Goal: Book appointment/travel/reservation

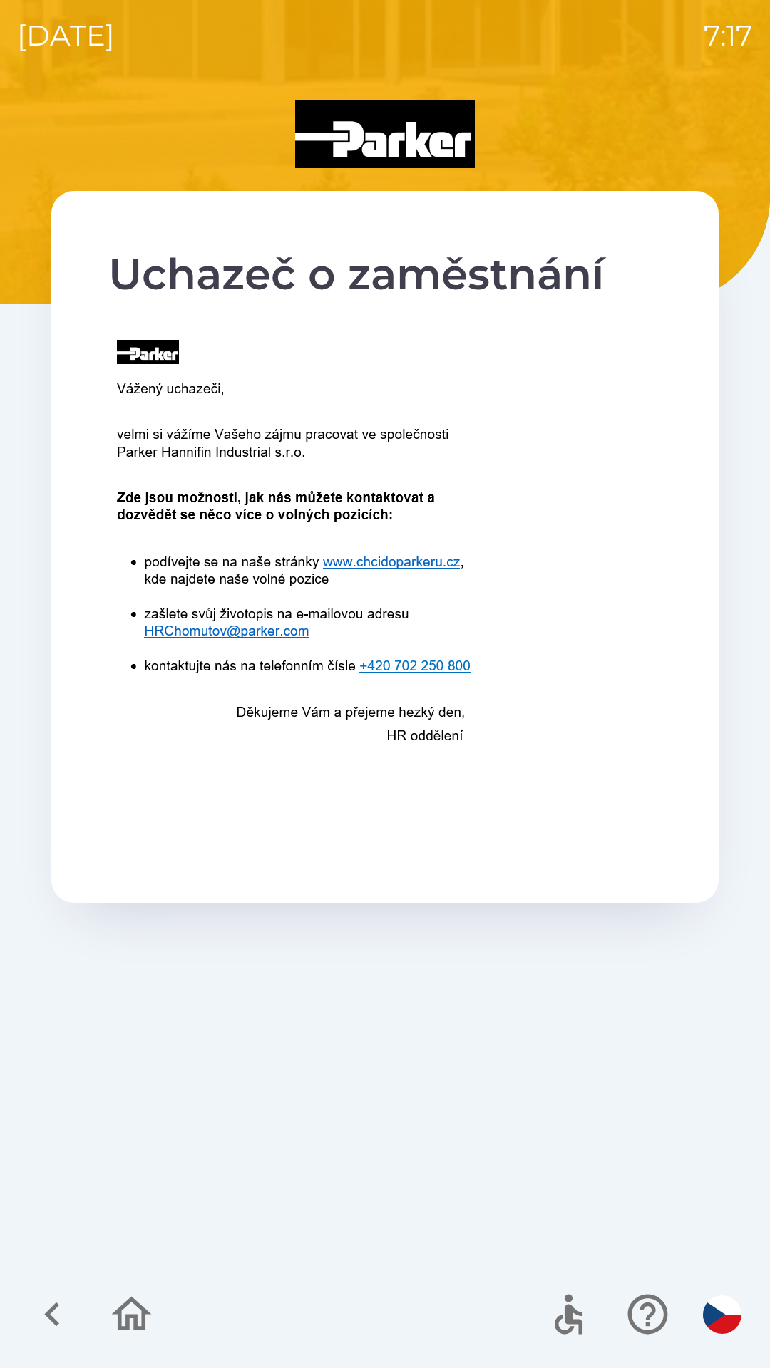
click at [41, 1311] on icon "button" at bounding box center [53, 1314] width 48 height 48
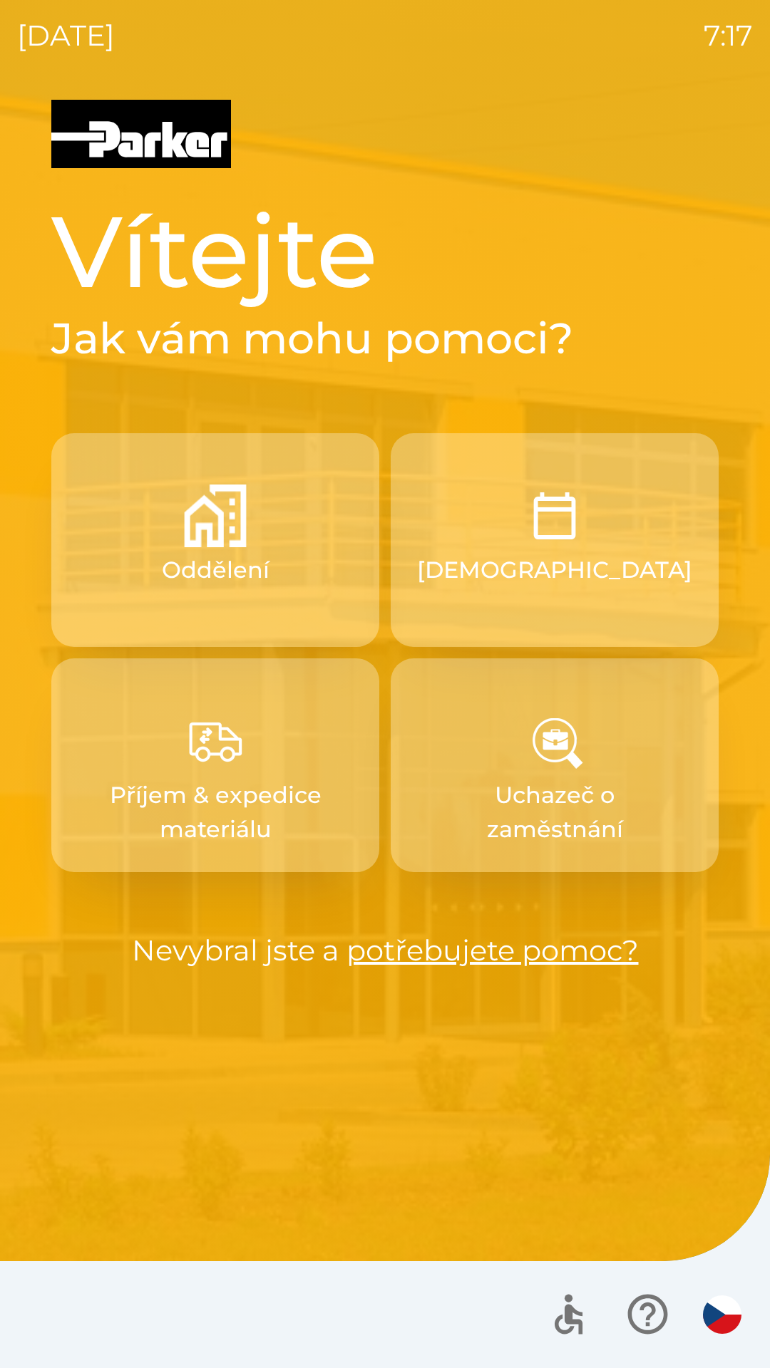
click at [543, 539] on img "button" at bounding box center [554, 516] width 63 height 63
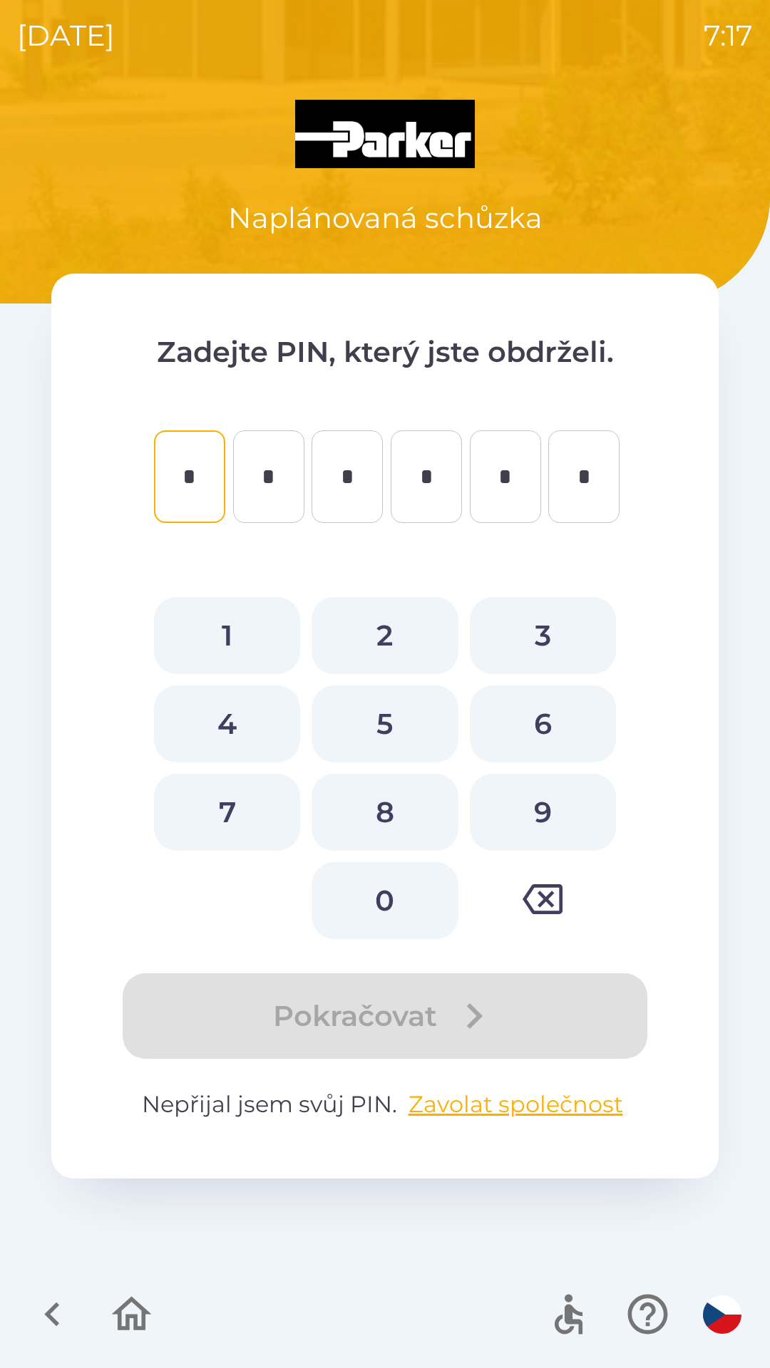
click at [538, 625] on button "3" at bounding box center [543, 635] width 146 height 77
type input "*"
click at [381, 799] on button "8" at bounding box center [384, 812] width 146 height 77
type input "*"
click at [539, 805] on button "9" at bounding box center [543, 812] width 146 height 77
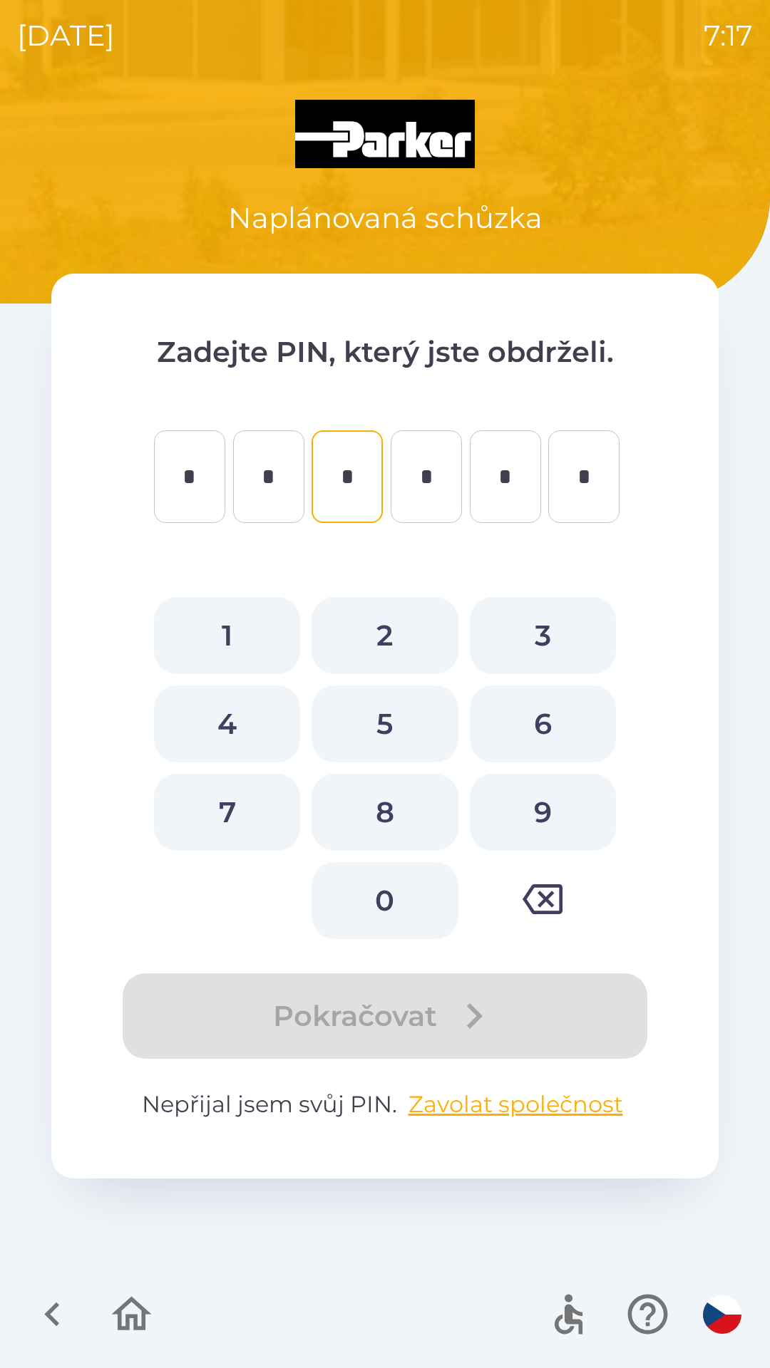
type input "*"
click at [375, 711] on button "5" at bounding box center [384, 723] width 146 height 77
type input "*"
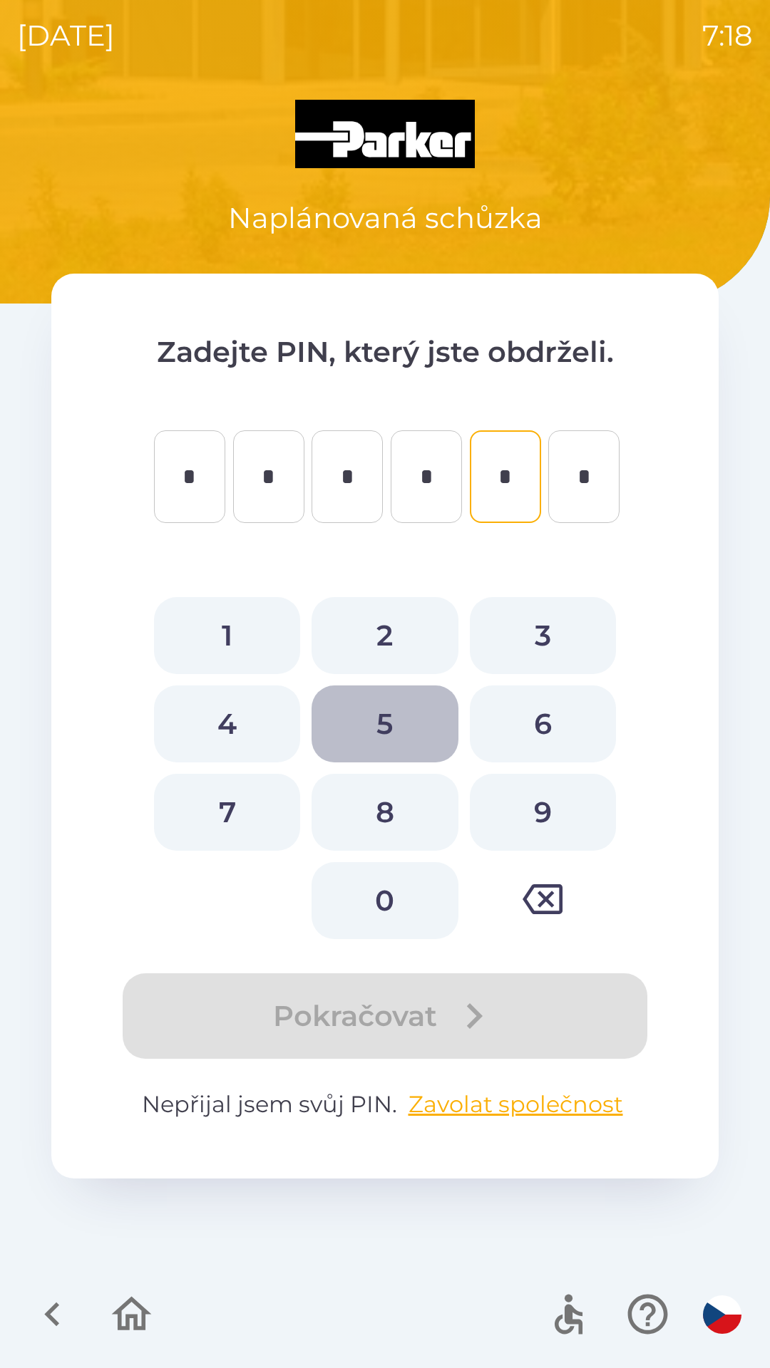
click at [394, 721] on button "5" at bounding box center [384, 723] width 146 height 77
type input "*"
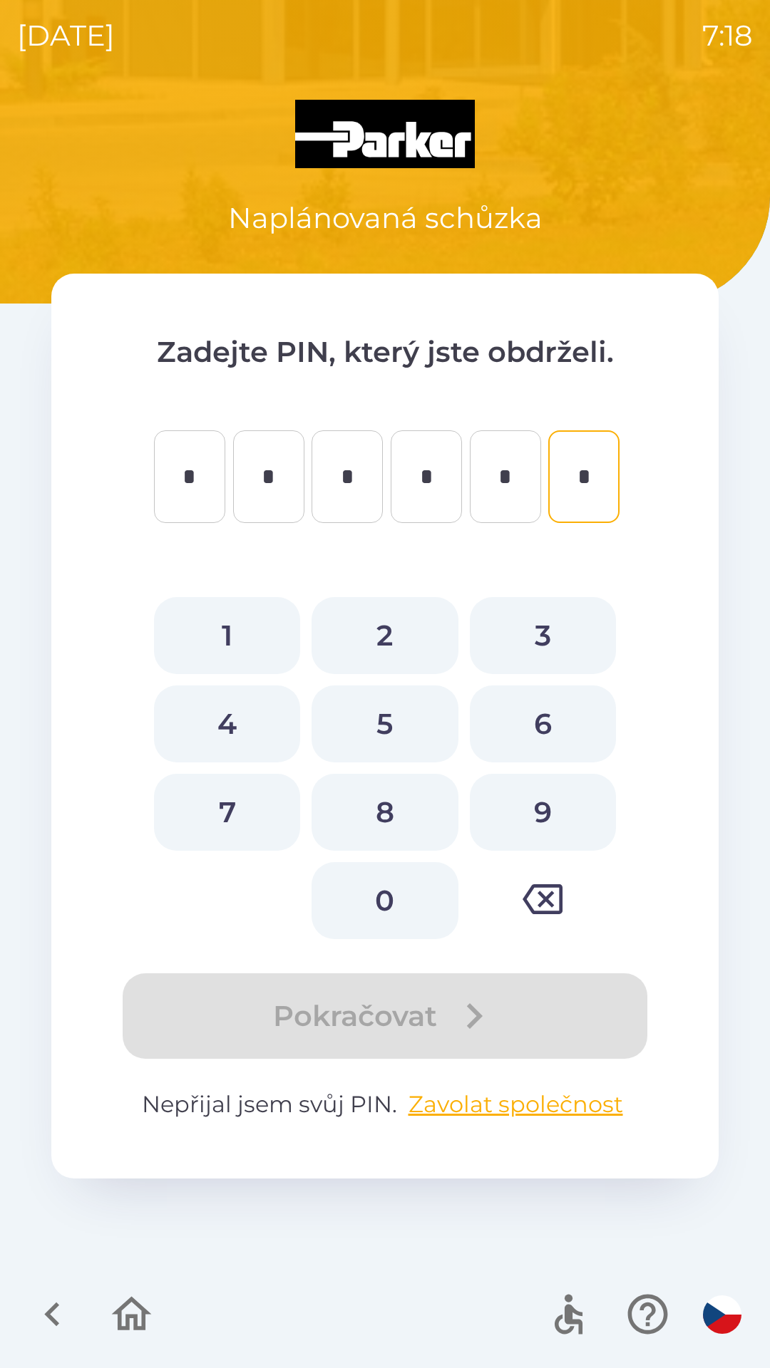
click at [533, 631] on button "3" at bounding box center [543, 635] width 146 height 77
type input "*"
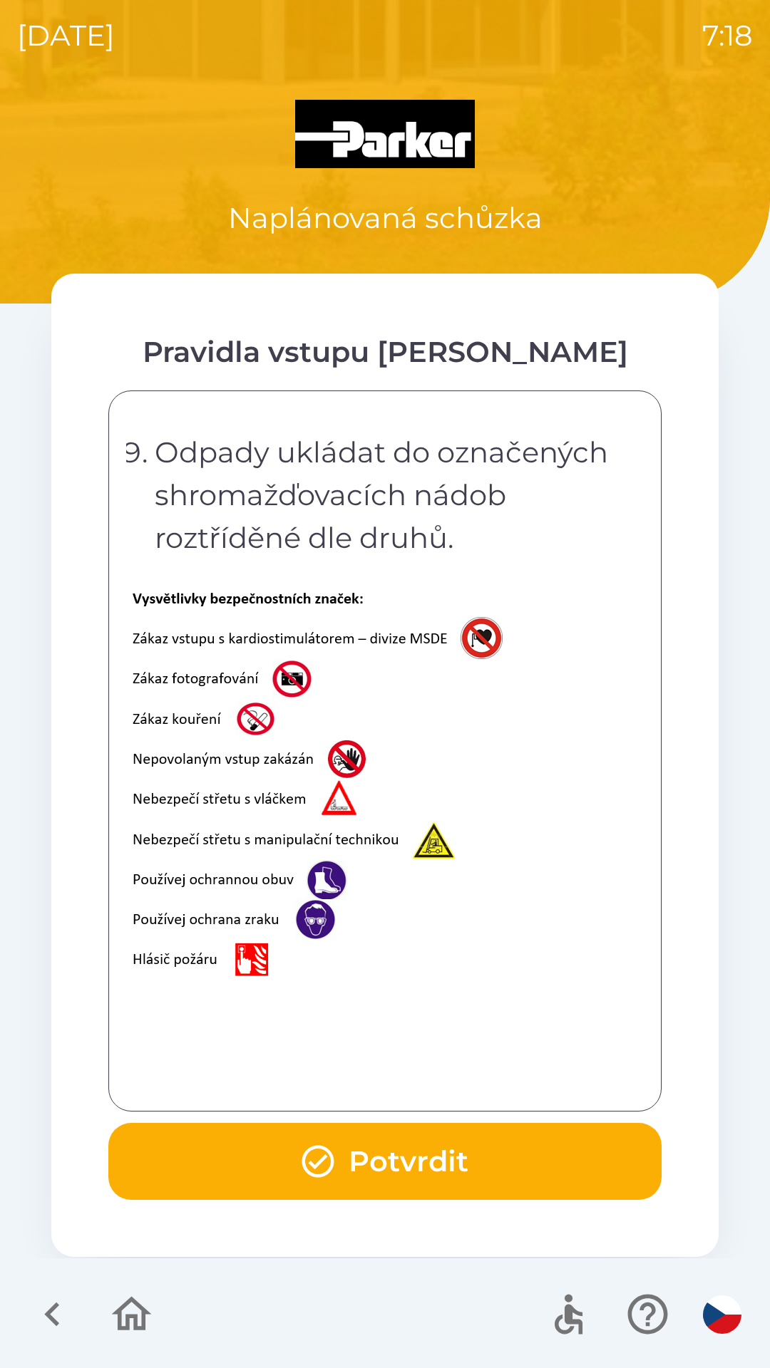
scroll to position [2842, 0]
click at [348, 1143] on button "Potvrdit" at bounding box center [384, 1161] width 553 height 77
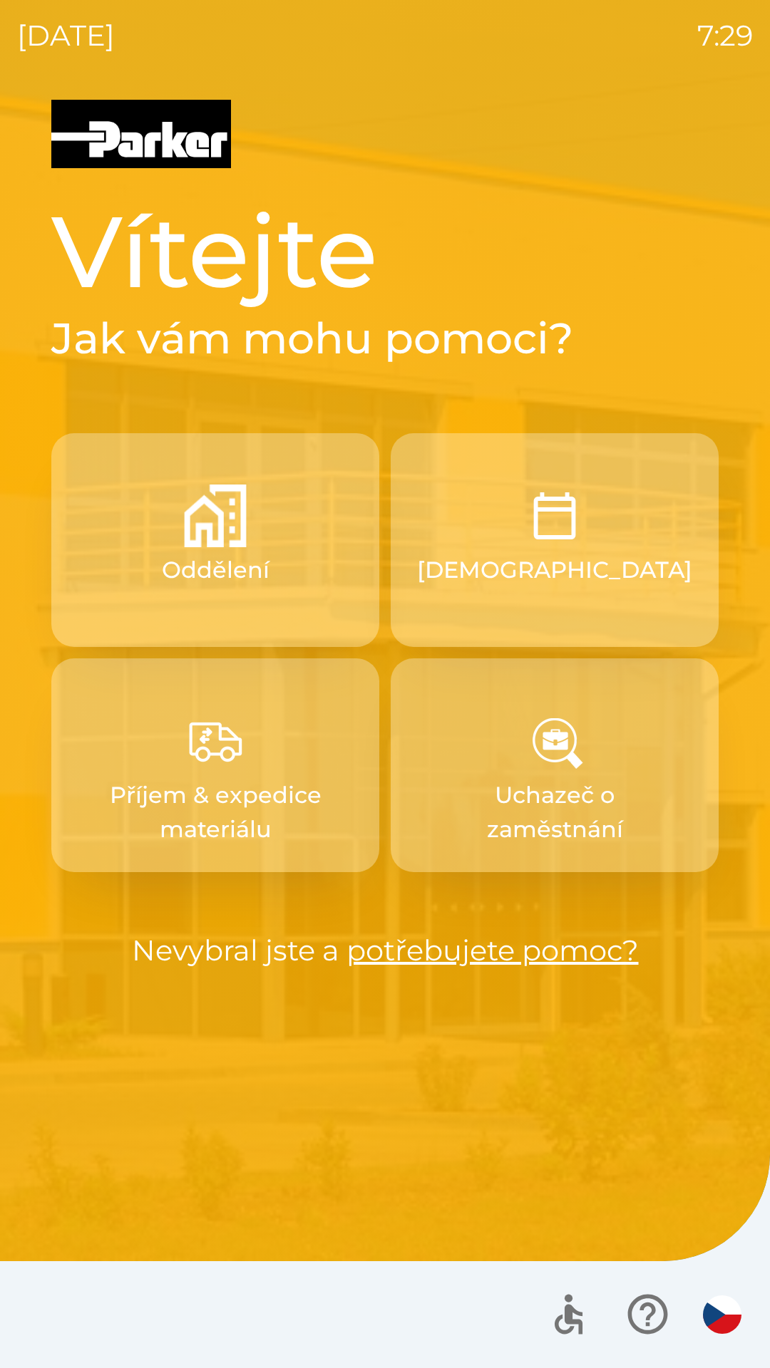
click at [564, 604] on button "[DEMOGRAPHIC_DATA]" at bounding box center [554, 540] width 328 height 214
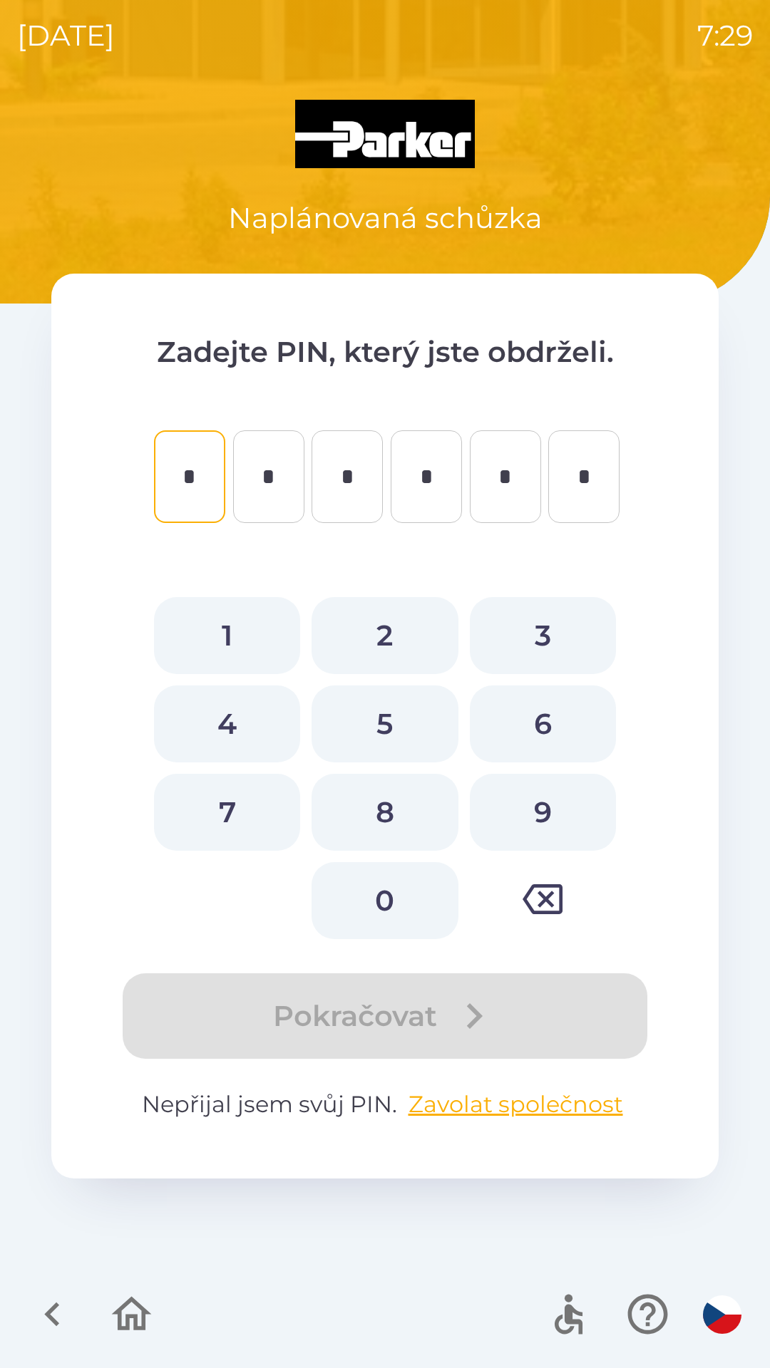
click at [239, 815] on button "7" at bounding box center [227, 812] width 146 height 77
type input "*"
click at [379, 728] on button "5" at bounding box center [384, 723] width 146 height 77
type input "*"
click at [246, 719] on button "4" at bounding box center [227, 723] width 146 height 77
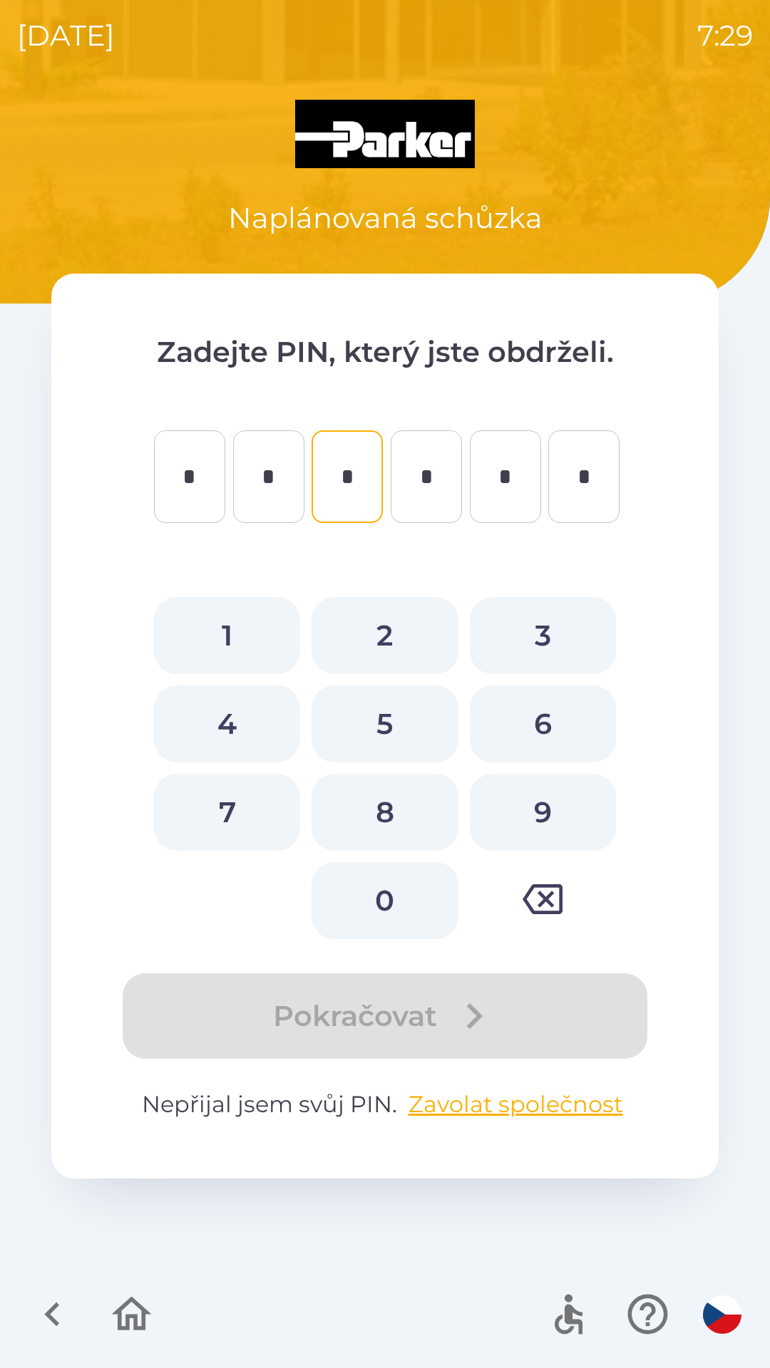
type input "*"
click at [244, 646] on button "1" at bounding box center [227, 635] width 146 height 77
type input "*"
click at [405, 809] on button "8" at bounding box center [384, 812] width 146 height 77
type input "*"
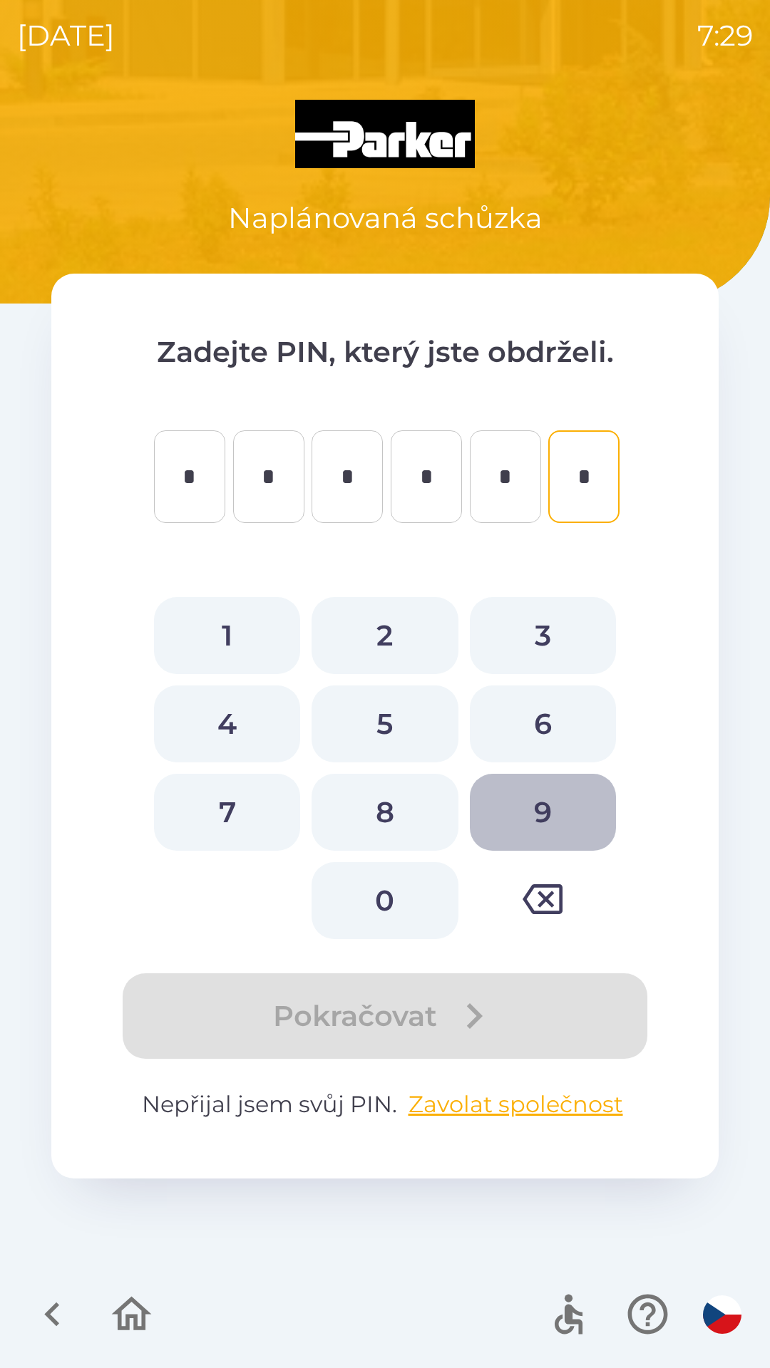
click at [518, 798] on button "9" at bounding box center [543, 812] width 146 height 77
type input "*"
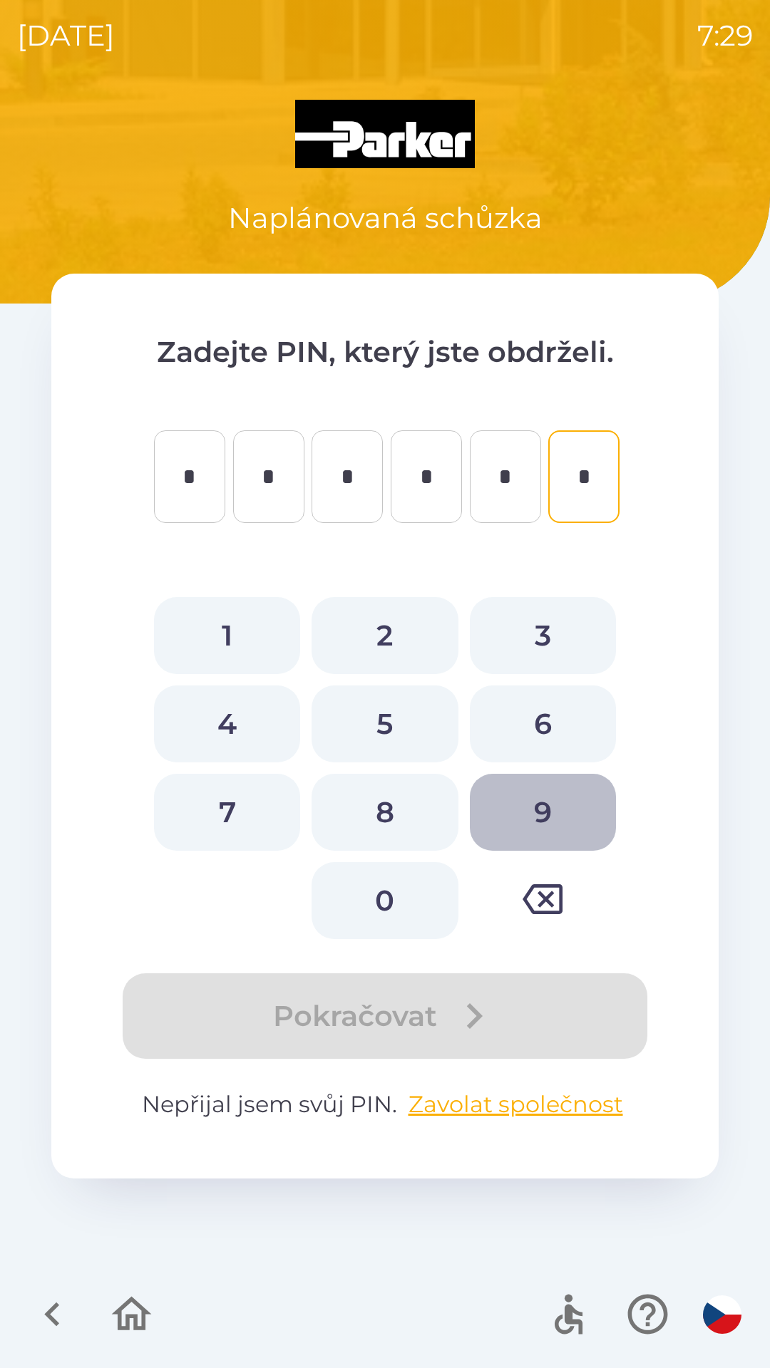
type input "*"
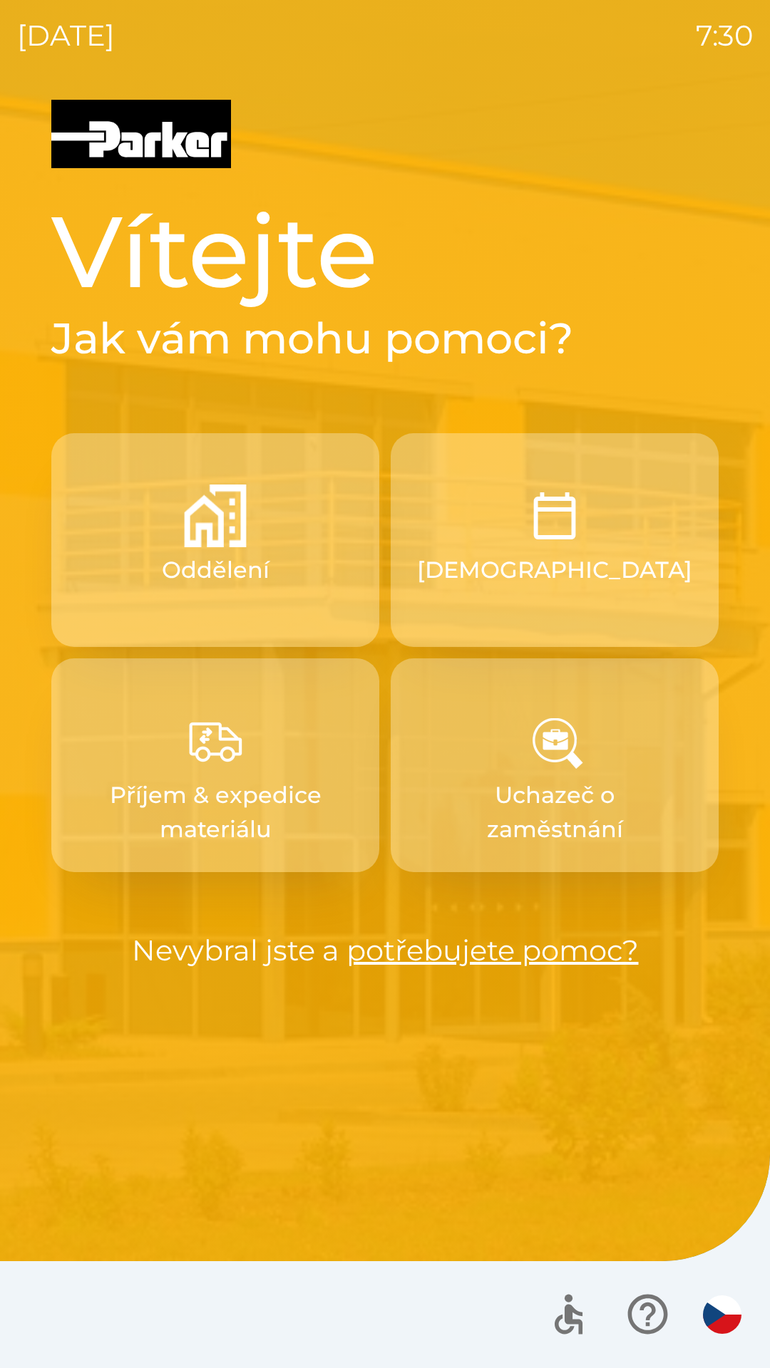
click at [501, 551] on button "[DEMOGRAPHIC_DATA]" at bounding box center [554, 540] width 328 height 214
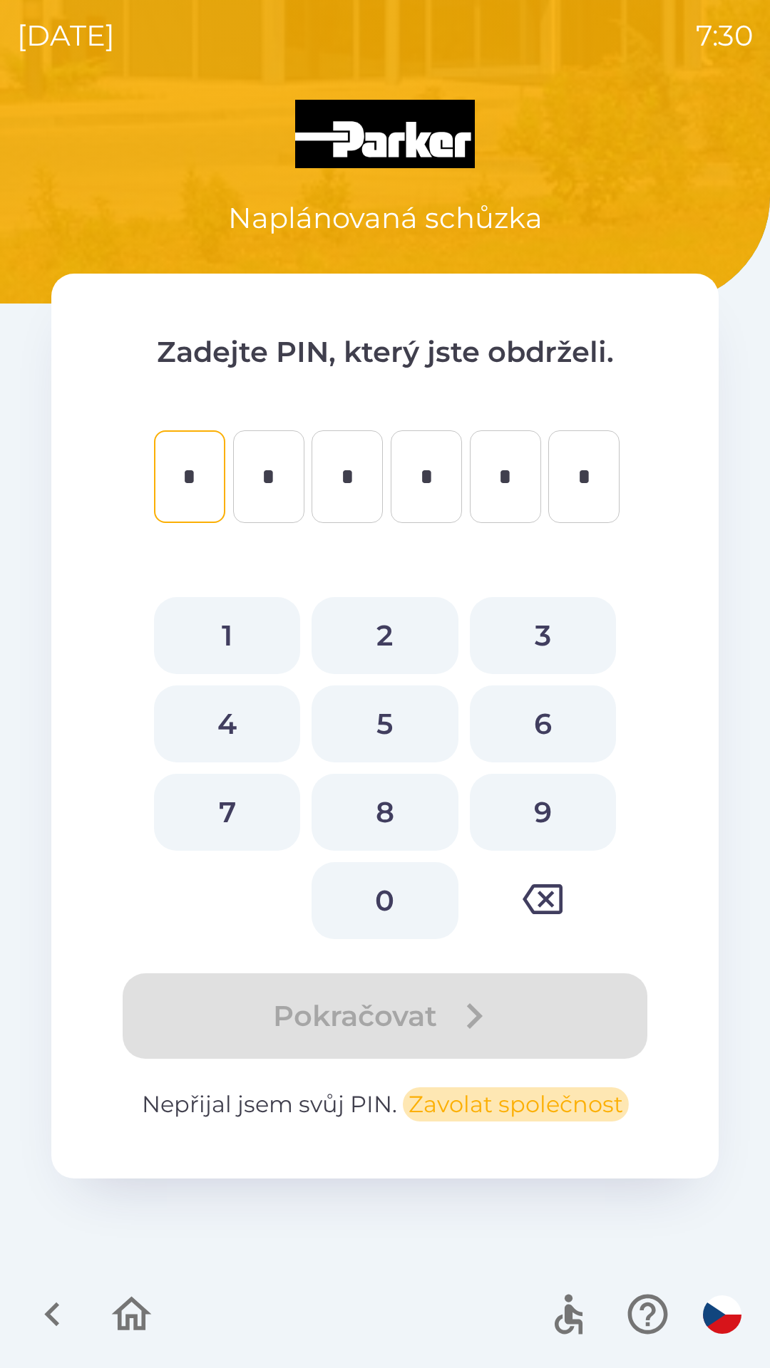
click at [438, 1108] on button "Zavolat společnost" at bounding box center [516, 1104] width 226 height 34
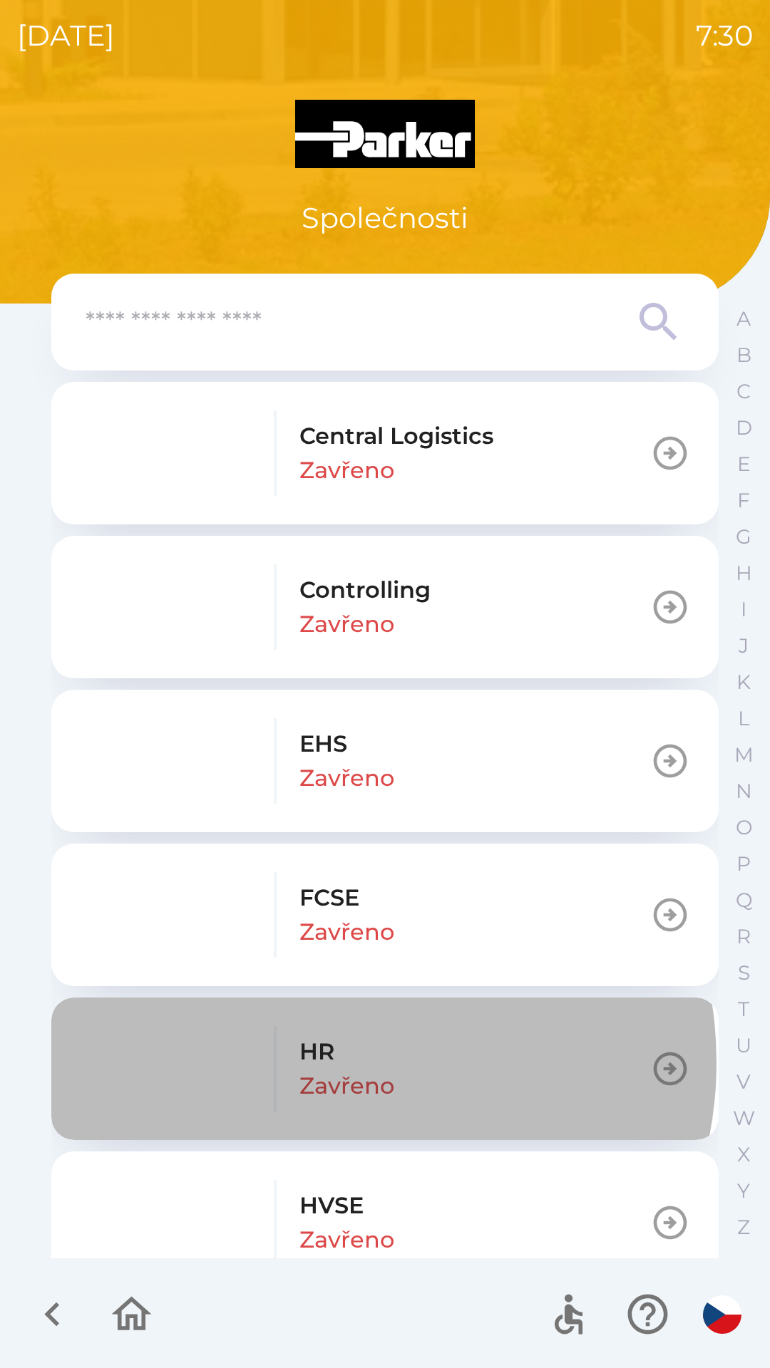
click at [330, 1066] on p "HR" at bounding box center [316, 1052] width 35 height 34
